Goal: Task Accomplishment & Management: Use online tool/utility

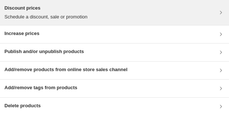
click at [35, 7] on h3 "Discount prices" at bounding box center [45, 7] width 83 height 7
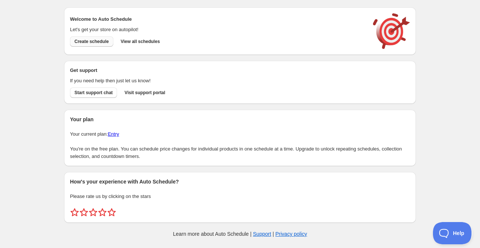
click at [91, 43] on span "Create schedule" at bounding box center [91, 41] width 34 height 6
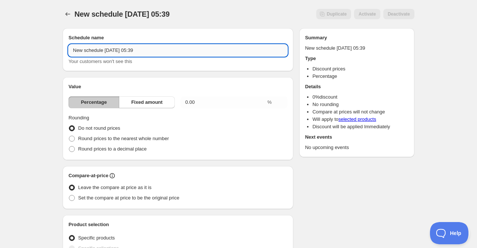
drag, startPoint x: 140, startPoint y: 51, endPoint x: 10, endPoint y: 50, distance: 130.6
click at [68, 50] on input "New schedule [DATE] 05:39" at bounding box center [177, 50] width 219 height 12
paste input "[URL][DOMAIN_NAME]"
type input "Back to School Sale 2025"
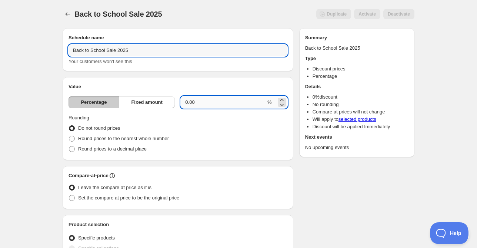
click at [193, 101] on input "0.00" at bounding box center [223, 102] width 85 height 12
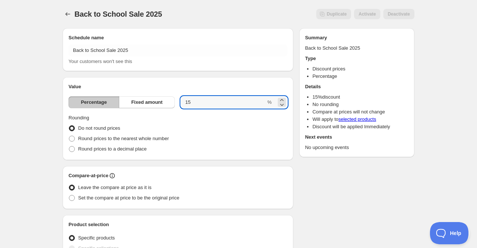
type input "15"
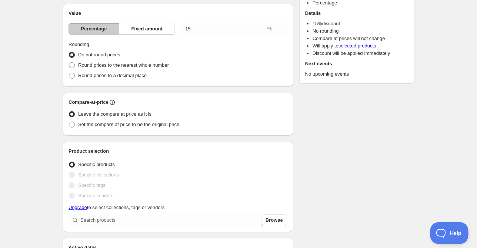
scroll to position [80, 0]
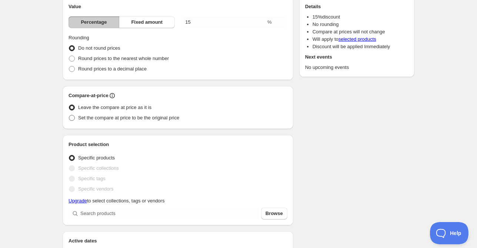
click at [72, 118] on span at bounding box center [72, 118] width 6 height 6
click at [69, 115] on input "Set the compare at price to be the original price" at bounding box center [69, 115] width 0 height 0
radio input "true"
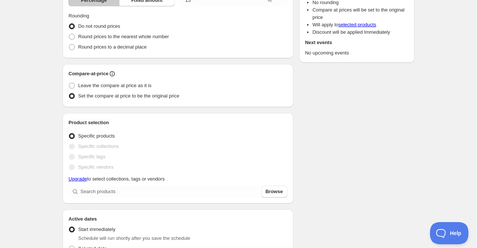
scroll to position [160, 0]
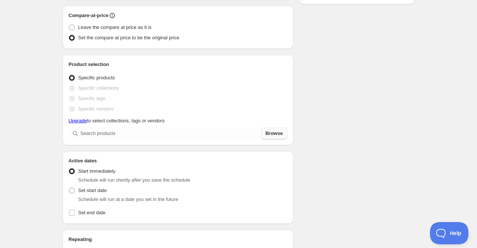
click at [274, 131] on span "Browse" at bounding box center [273, 133] width 17 height 7
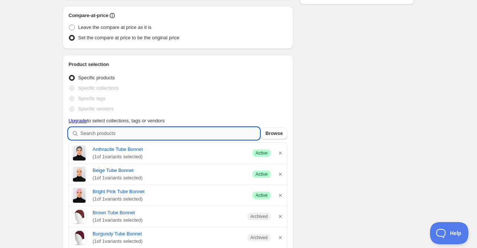
click at [141, 133] on input "search" at bounding box center [169, 133] width 179 height 12
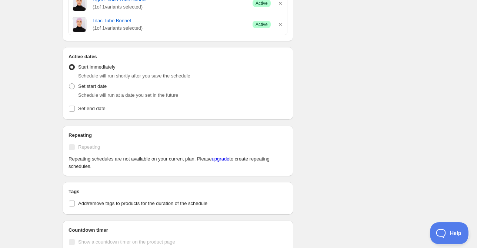
scroll to position [808, 0]
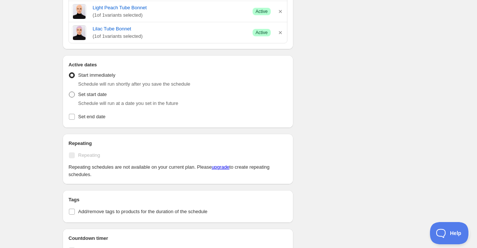
click at [70, 93] on span at bounding box center [72, 94] width 6 height 6
click at [69, 92] on input "Set start date" at bounding box center [69, 91] width 0 height 0
radio input "true"
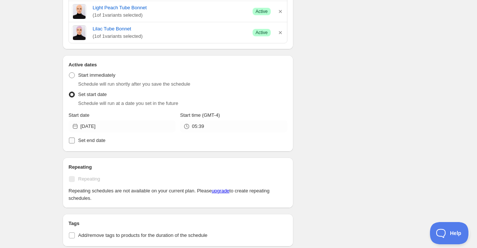
click at [73, 140] on input "Set end date" at bounding box center [72, 140] width 6 height 6
checkbox input "true"
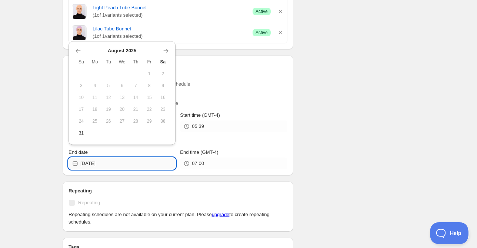
click at [127, 163] on input "2025-08-30" at bounding box center [127, 163] width 95 height 12
click at [164, 55] on button "Show next month, September 2025" at bounding box center [166, 51] width 10 height 10
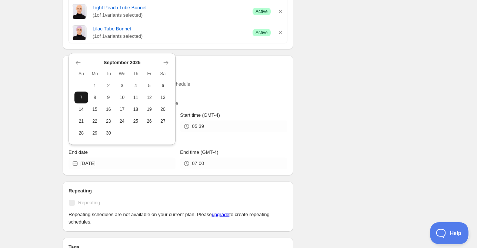
click at [80, 101] on button "7" at bounding box center [81, 97] width 14 height 12
type input "2025-09-07"
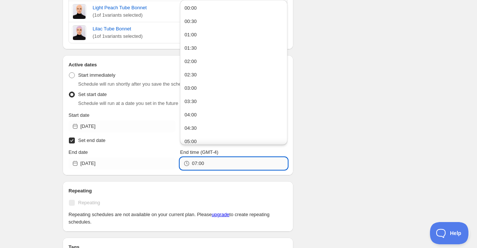
click at [214, 158] on input "07:00" at bounding box center [239, 163] width 95 height 12
click at [228, 140] on button "23:30" at bounding box center [233, 137] width 103 height 12
type input "23:30"
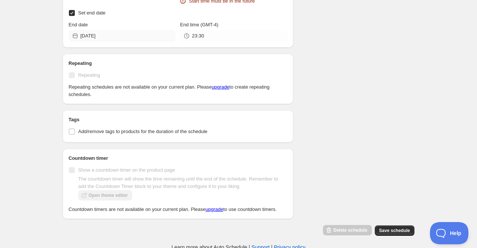
scroll to position [953, 0]
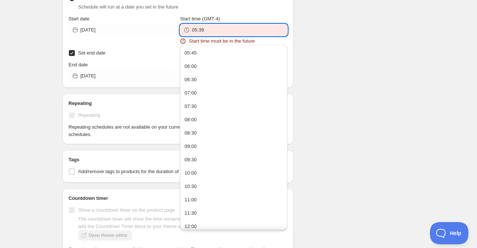
click at [222, 28] on input "05:39" at bounding box center [239, 30] width 95 height 12
click at [196, 27] on input "05:39" at bounding box center [239, 30] width 95 height 12
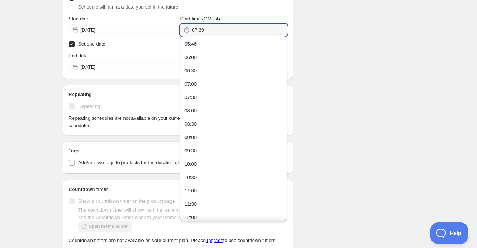
type input "07:39"
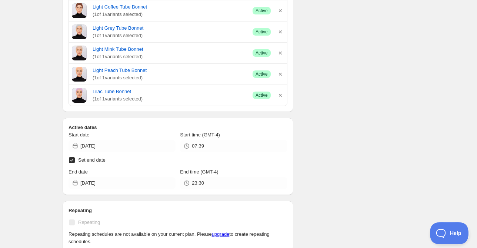
scroll to position [759, 0]
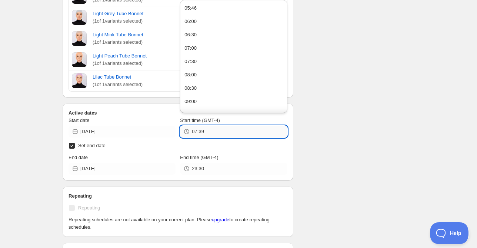
click at [221, 125] on input "07:39" at bounding box center [239, 131] width 95 height 12
type input "05:48"
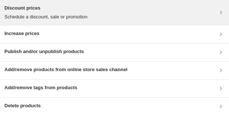
click at [40, 13] on div "Discount prices Schedule a discount, sale or promotion" at bounding box center [45, 12] width 83 height 16
